Goal: Task Accomplishment & Management: Use online tool/utility

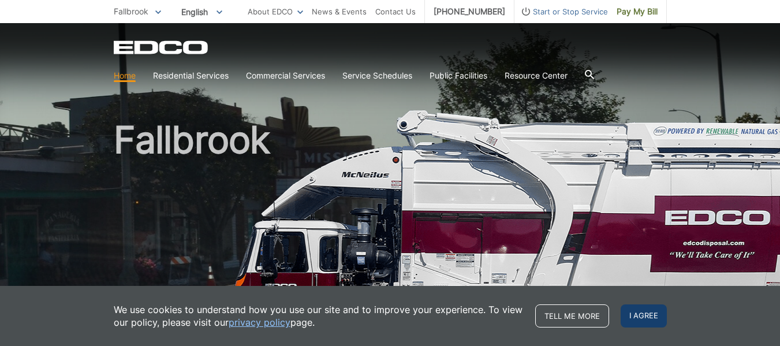
click at [646, 318] on span "I agree" at bounding box center [644, 315] width 46 height 23
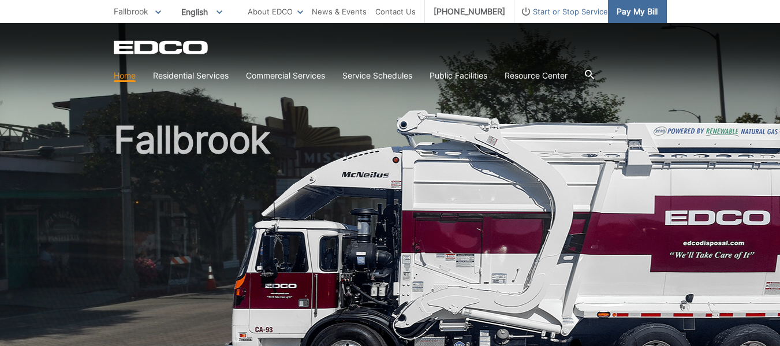
click at [625, 12] on span "Pay My Bill" at bounding box center [637, 11] width 41 height 13
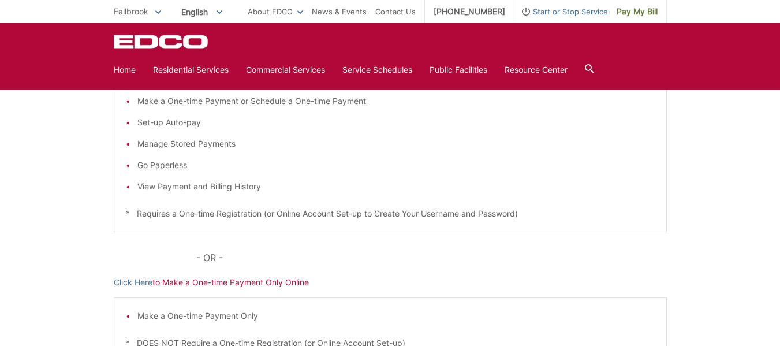
scroll to position [173, 0]
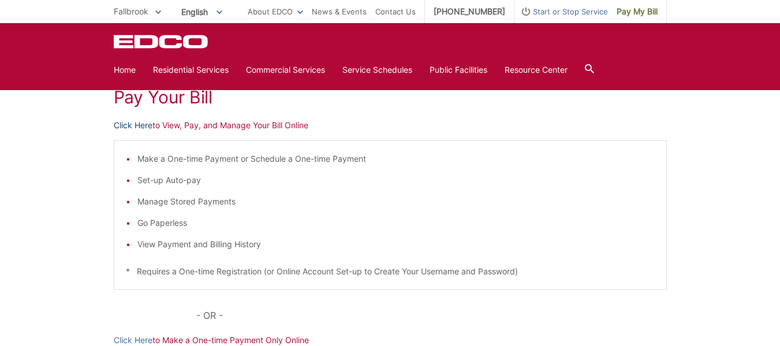
click at [143, 126] on link "Click Here" at bounding box center [133, 125] width 39 height 13
click at [136, 125] on link "Click Here" at bounding box center [133, 125] width 39 height 13
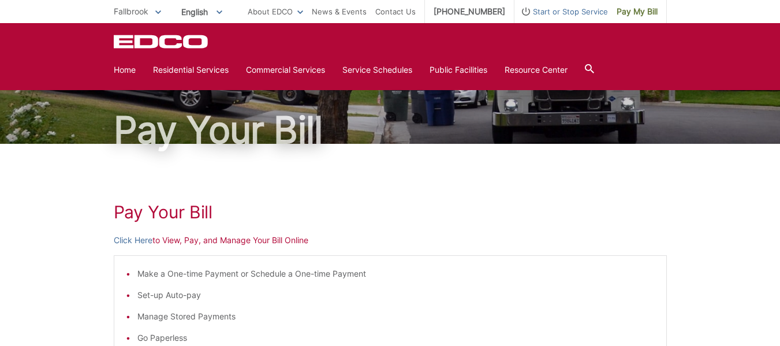
scroll to position [58, 0]
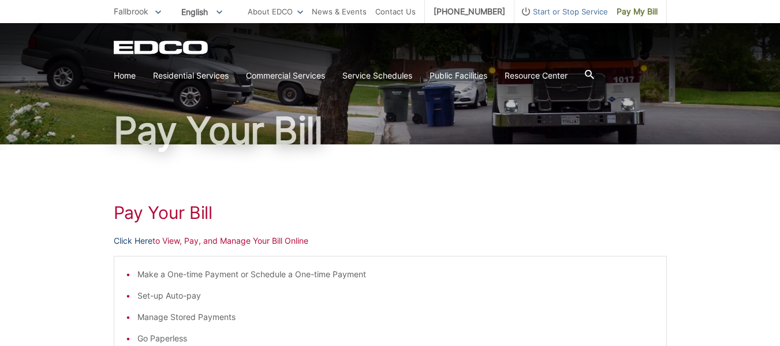
click at [138, 240] on link "Click Here" at bounding box center [133, 240] width 39 height 13
